Goal: Information Seeking & Learning: Learn about a topic

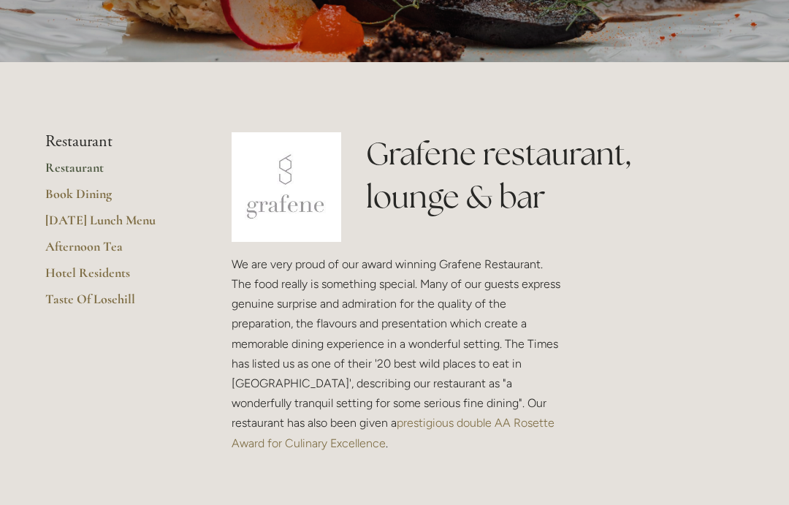
scroll to position [243, 0]
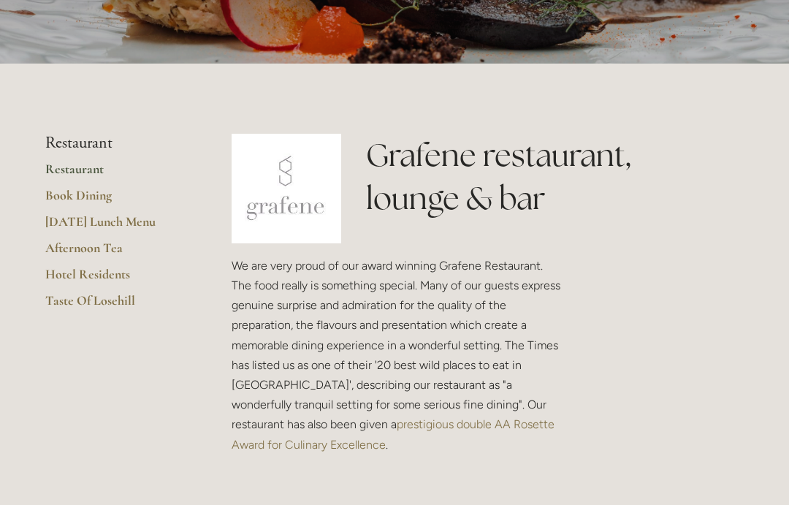
click at [103, 136] on li "Restaurant" at bounding box center [115, 143] width 140 height 19
click at [95, 163] on link "Restaurant" at bounding box center [115, 174] width 140 height 26
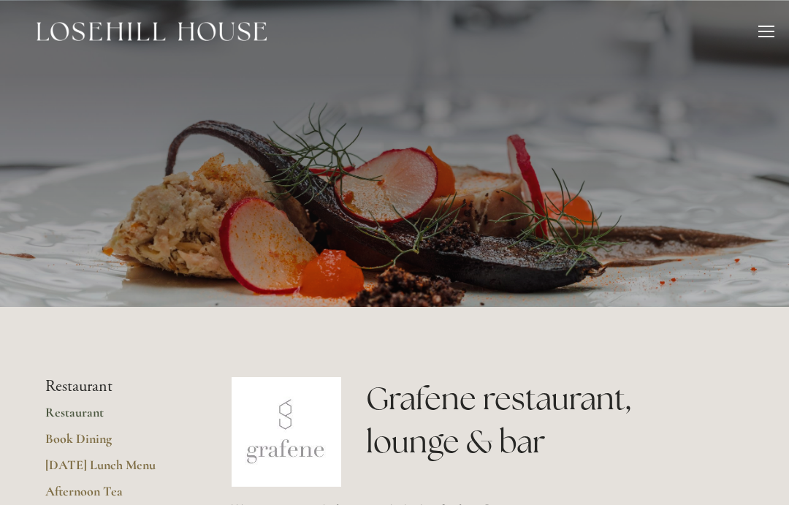
click at [621, 202] on div at bounding box center [394, 153] width 698 height 307
click at [652, 160] on p at bounding box center [395, 153] width 652 height 58
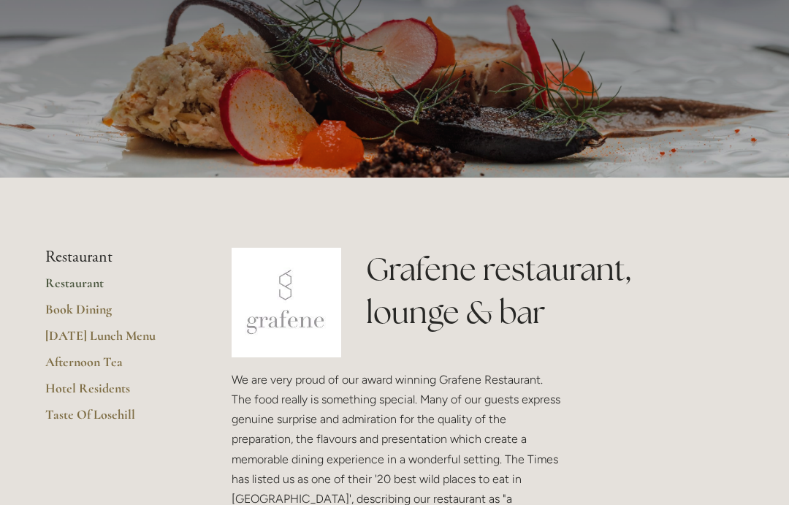
scroll to position [131, 0]
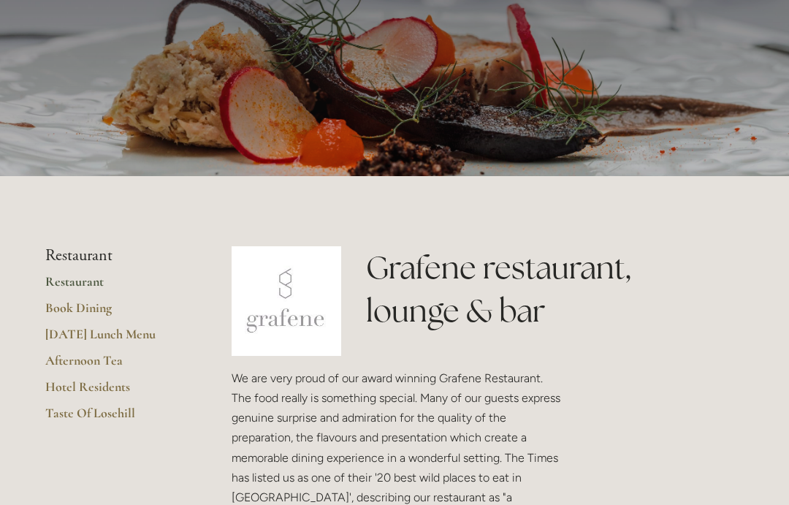
click at [483, 504] on div "We are very proud of our award winning Grafene Restaurant. The food really is s…" at bounding box center [398, 489] width 333 height 243
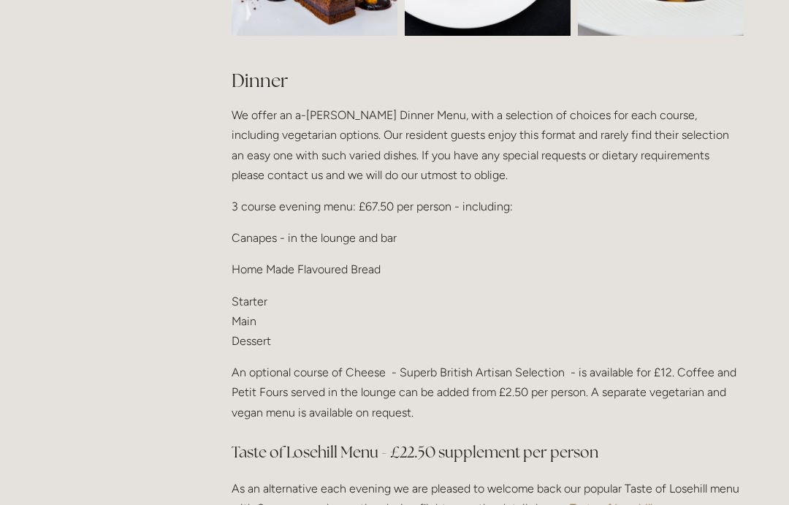
scroll to position [1710, 0]
click at [275, 292] on p "Starter Main Dessert" at bounding box center [488, 322] width 512 height 60
click at [252, 310] on p "Starter Main Dessert" at bounding box center [488, 322] width 512 height 60
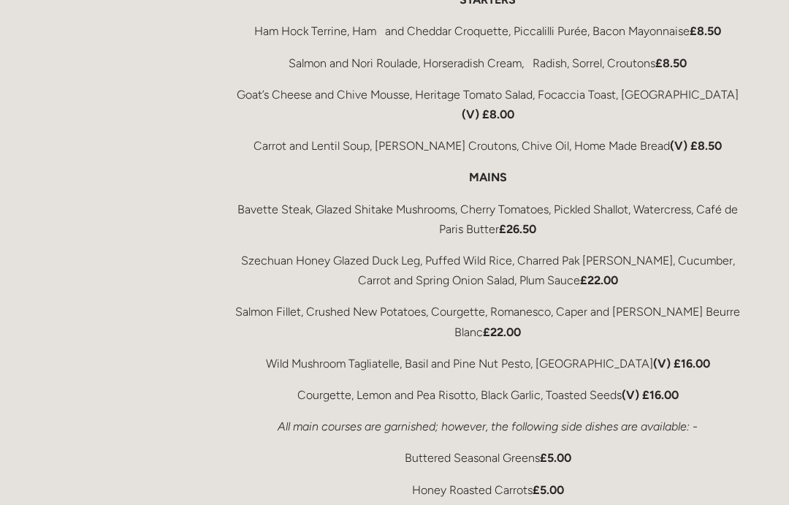
scroll to position [2564, 0]
click at [774, 260] on div "Rooms Rooms Your Stay Book a stay Offers Spa" at bounding box center [394, 195] width 789 height 5519
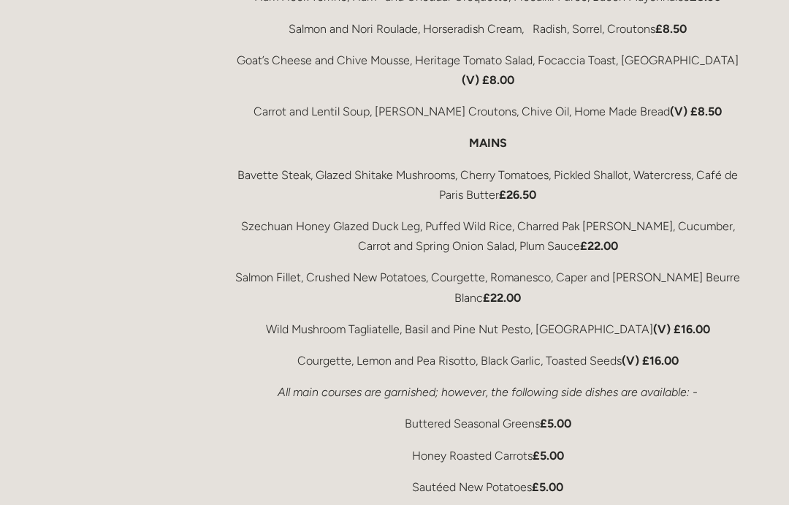
scroll to position [2599, 0]
click at [780, 308] on div "Rooms Rooms Your Stay Book a stay Offers Spa" at bounding box center [394, 160] width 789 height 5519
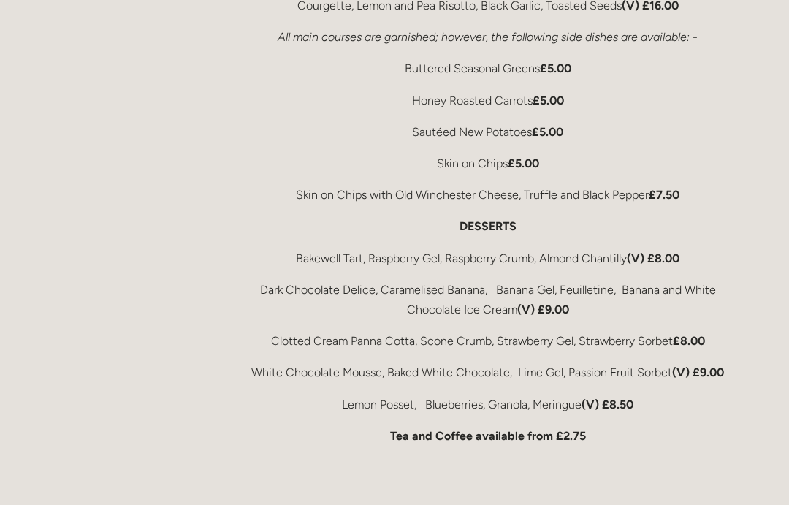
scroll to position [2953, 0]
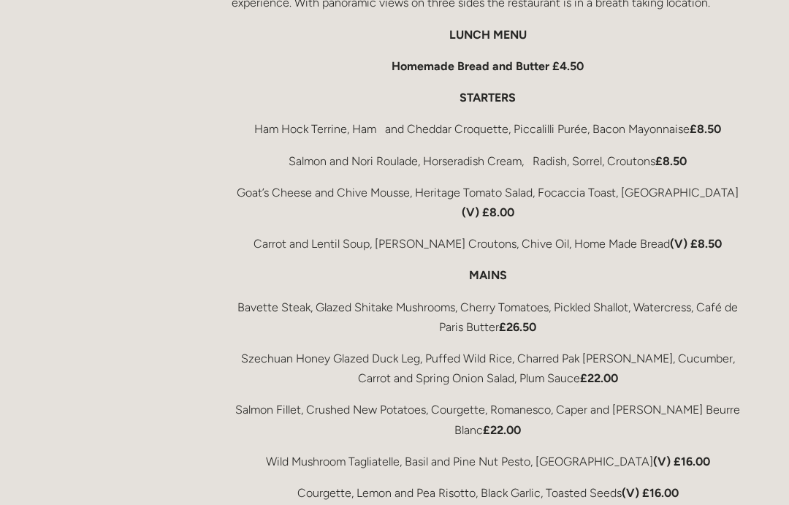
scroll to position [2466, 0]
click at [153, 88] on main "Restaurant Restaurant Book Dining Sunday Lunch Menu Afternoon Tea Hotel Residen…" at bounding box center [394, 17] width 745 height 4353
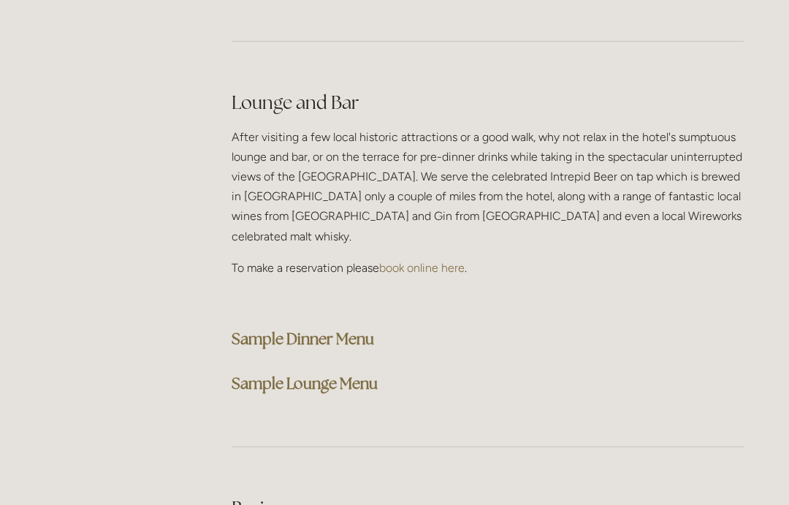
scroll to position [3645, 0]
click at [330, 329] on strong "Sample Dinner Menu" at bounding box center [303, 339] width 142 height 20
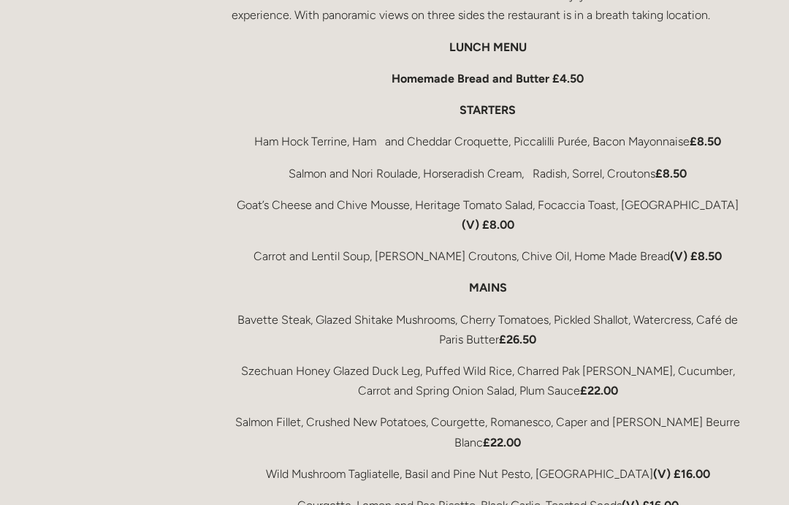
scroll to position [2453, 0]
click at [772, 124] on div "Rooms Rooms Your Stay Book a stay Offers Spa" at bounding box center [394, 306] width 789 height 5519
click at [753, 91] on div "A Peak District Lunch The Grafene Restaurant must be one of the finest location…" at bounding box center [487, 469] width 537 height 1067
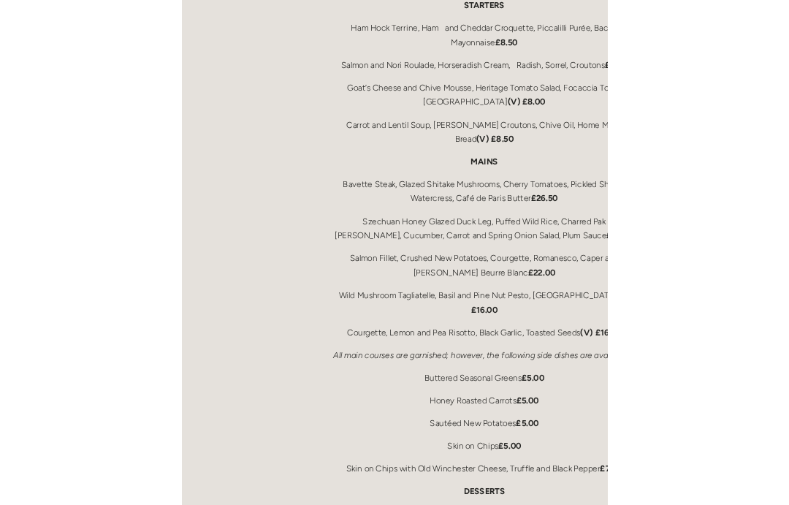
scroll to position [2557, 0]
